Goal: Find specific page/section: Find specific page/section

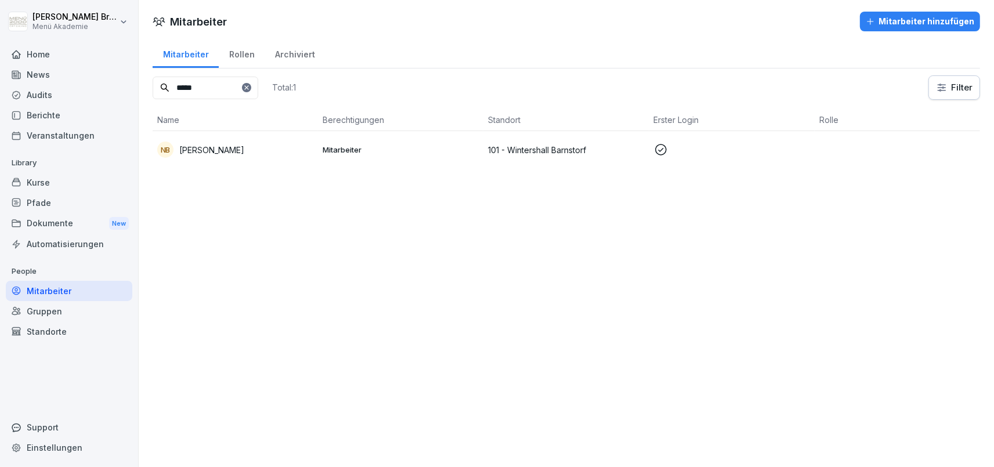
click at [36, 332] on div "Standorte" at bounding box center [69, 331] width 126 height 20
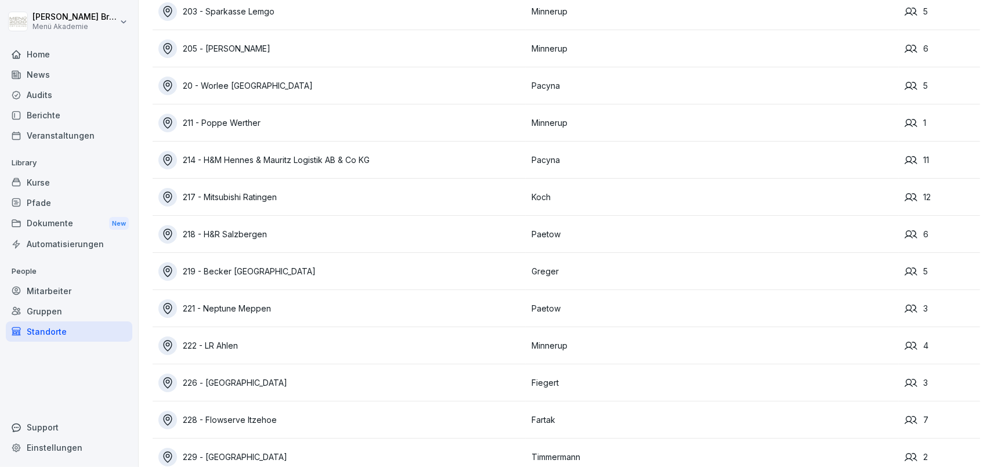
scroll to position [6975, 0]
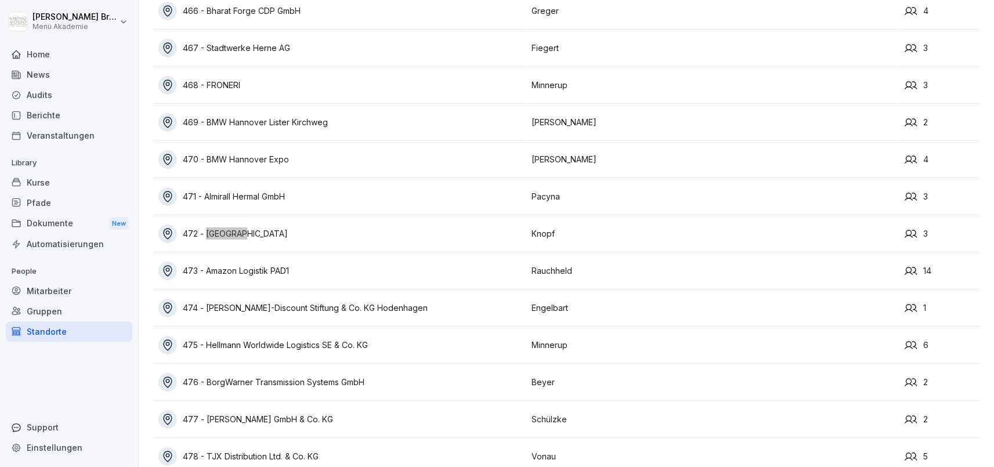
click at [255, 230] on div "472 - [GEOGRAPHIC_DATA]" at bounding box center [341, 234] width 367 height 19
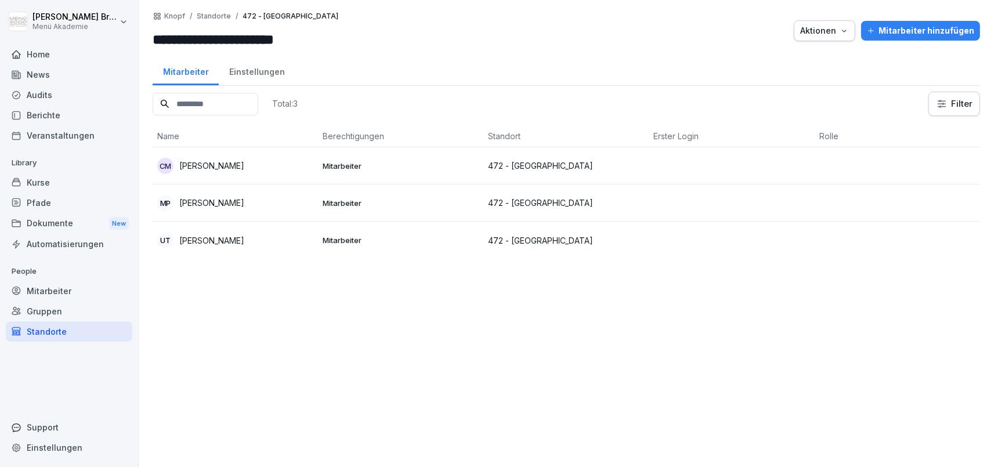
click at [254, 67] on div "Einstellungen" at bounding box center [257, 71] width 76 height 30
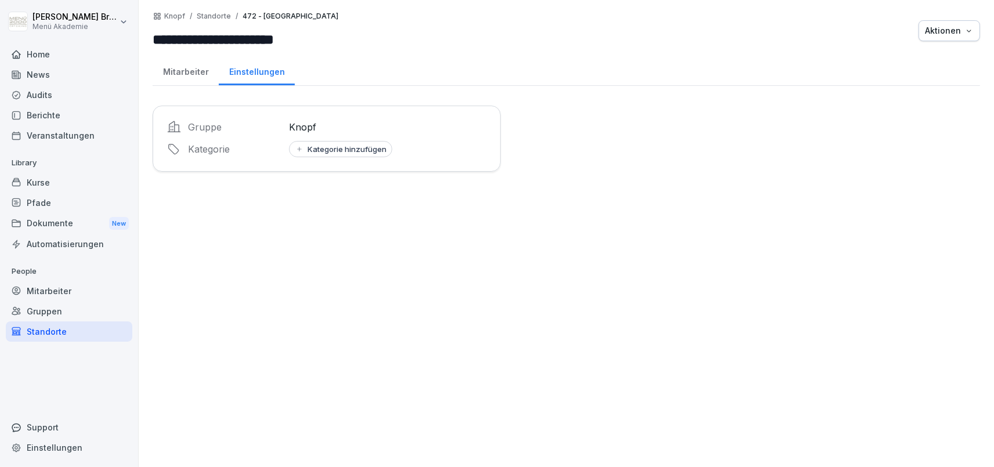
click at [164, 68] on div "Mitarbeiter" at bounding box center [186, 71] width 66 height 30
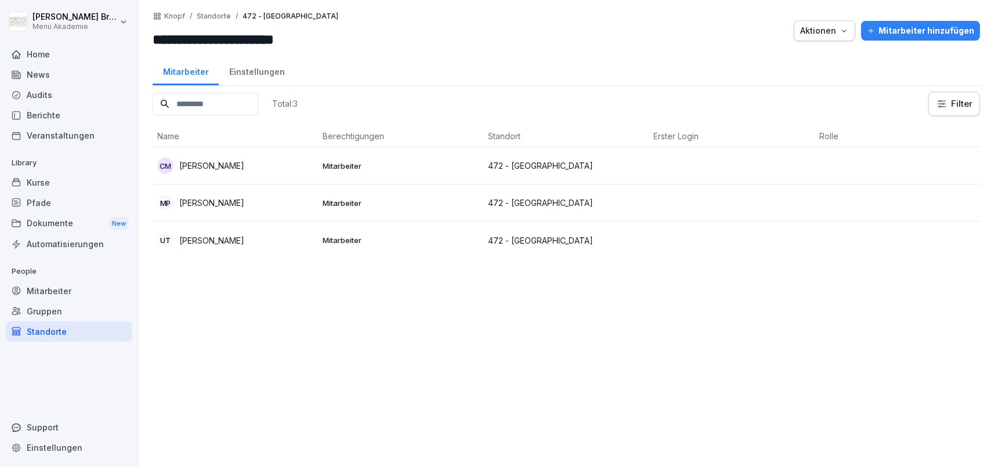
click at [259, 79] on div "Einstellungen" at bounding box center [257, 71] width 76 height 30
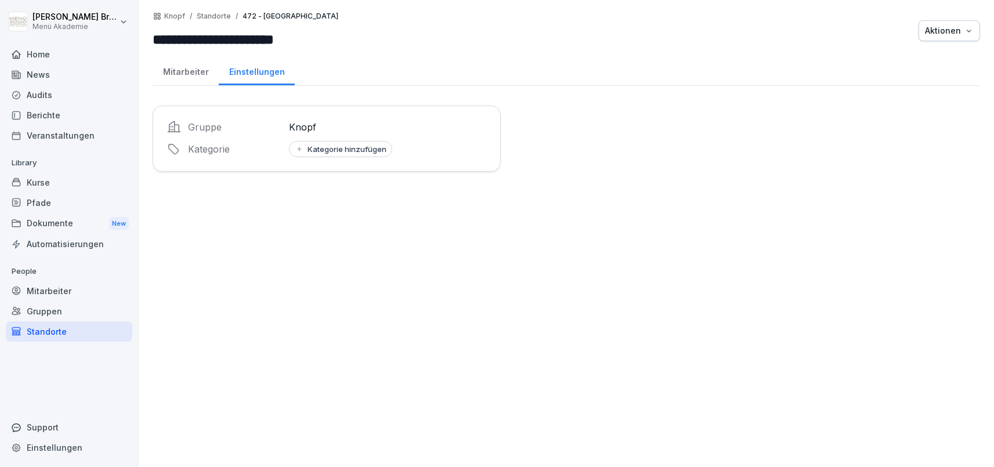
click at [175, 71] on div "Mitarbeiter" at bounding box center [186, 71] width 66 height 30
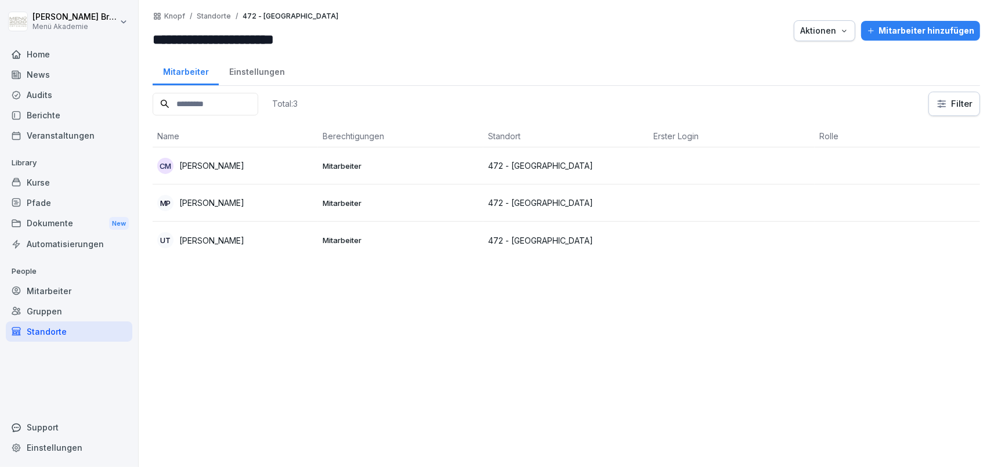
click at [244, 165] on p "[PERSON_NAME]" at bounding box center [211, 166] width 65 height 12
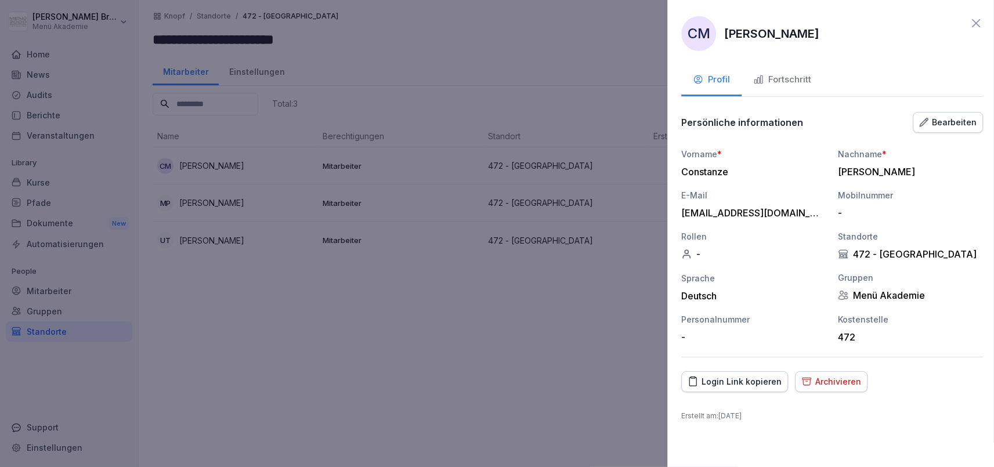
click at [468, 338] on div at bounding box center [497, 233] width 994 height 467
